Goal: Find specific page/section: Find specific page/section

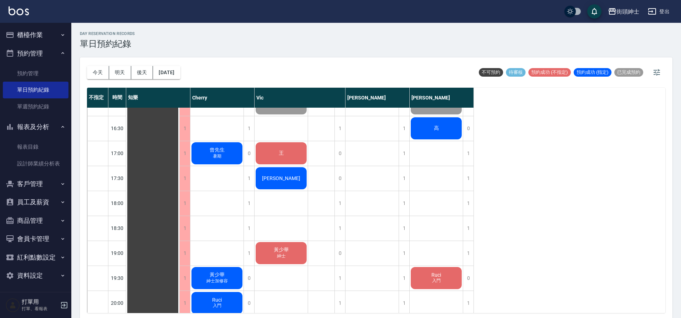
scroll to position [374, 0]
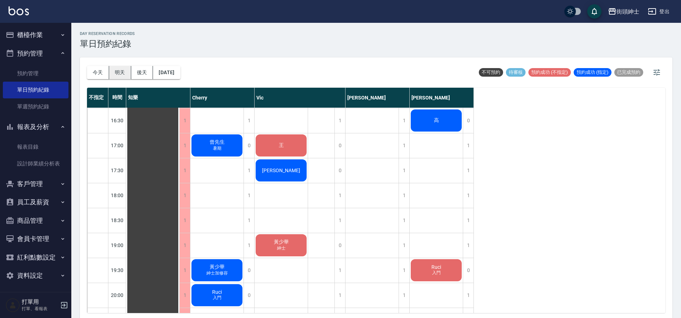
click at [122, 71] on button "明天" at bounding box center [120, 72] width 22 height 13
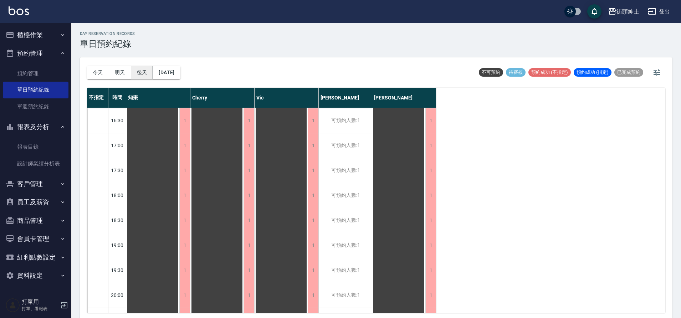
click at [134, 71] on button "後天" at bounding box center [142, 72] width 22 height 13
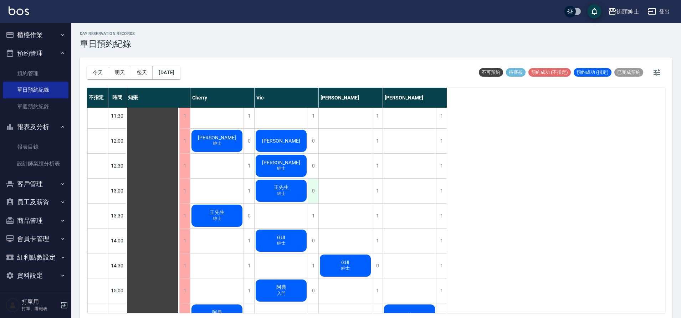
scroll to position [88, 0]
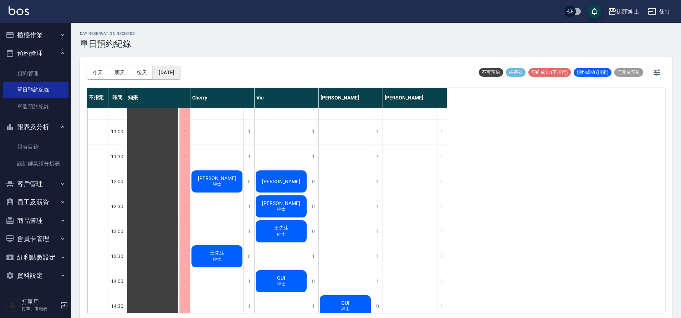
click at [180, 69] on button "[DATE]" at bounding box center [166, 72] width 27 height 13
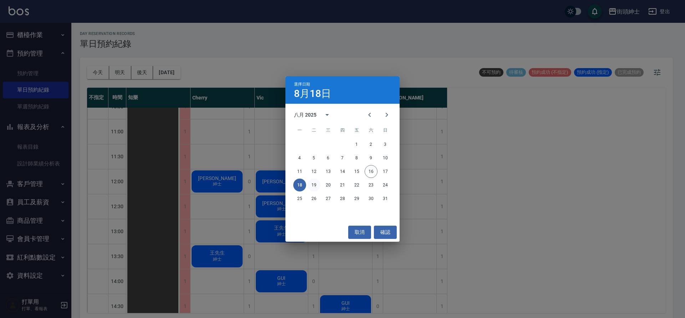
click at [318, 186] on button "19" at bounding box center [313, 185] width 13 height 13
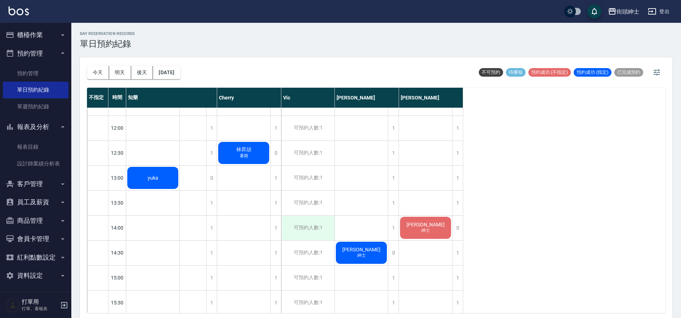
scroll to position [146, 0]
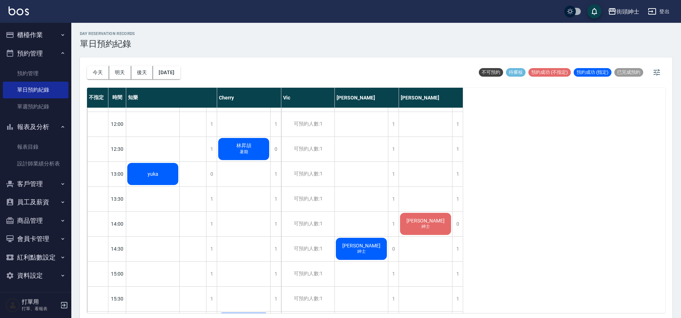
click at [180, 80] on div "[DATE] [DATE] [DATE] [DATE]" at bounding box center [133, 72] width 93 height 30
click at [171, 69] on button "[DATE]" at bounding box center [166, 72] width 27 height 13
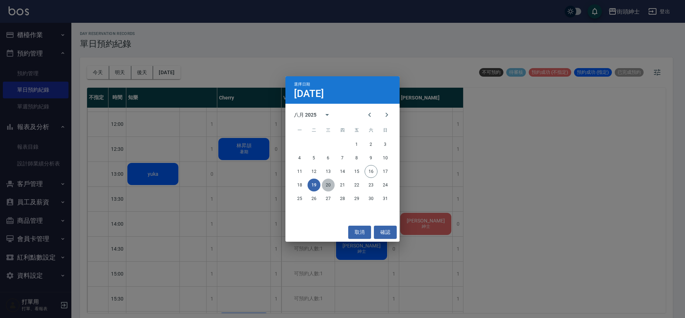
click at [331, 185] on button "20" at bounding box center [328, 185] width 13 height 13
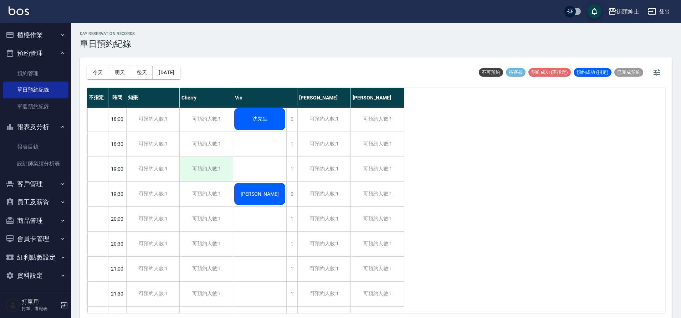
scroll to position [469, 0]
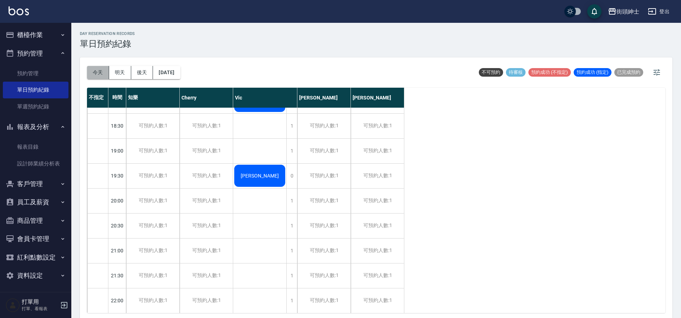
click at [103, 74] on button "今天" at bounding box center [98, 72] width 22 height 13
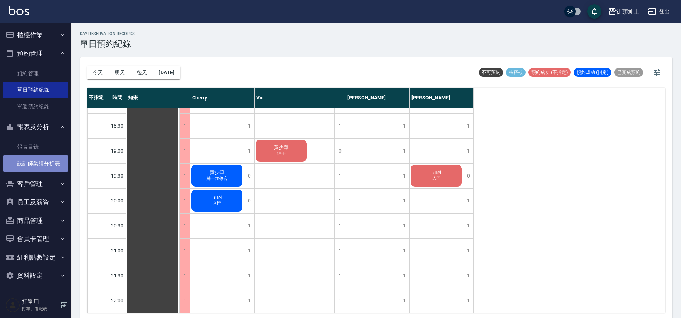
click at [52, 158] on link "設計師業績分析表" at bounding box center [36, 163] width 66 height 16
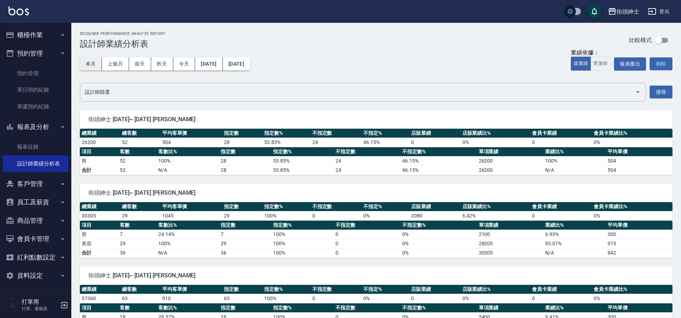
click at [89, 66] on button "本月" at bounding box center [91, 63] width 22 height 13
click at [46, 97] on link "單日預約紀錄" at bounding box center [36, 90] width 66 height 16
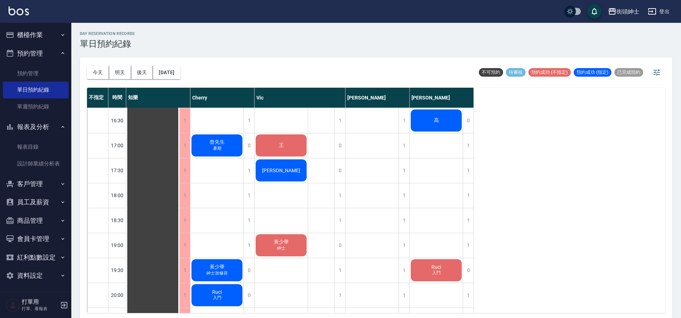
scroll to position [374, 0]
